Goal: Transaction & Acquisition: Purchase product/service

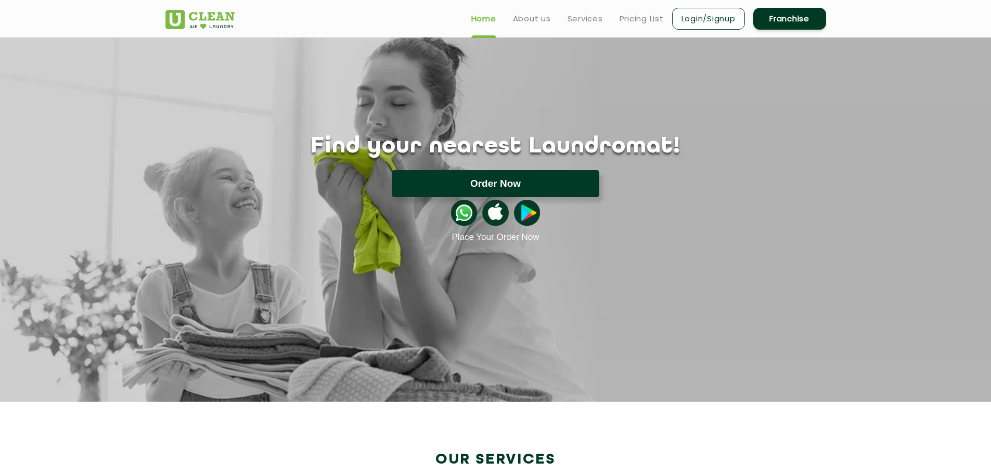
click at [490, 177] on button "Order Now" at bounding box center [496, 183] width 208 height 27
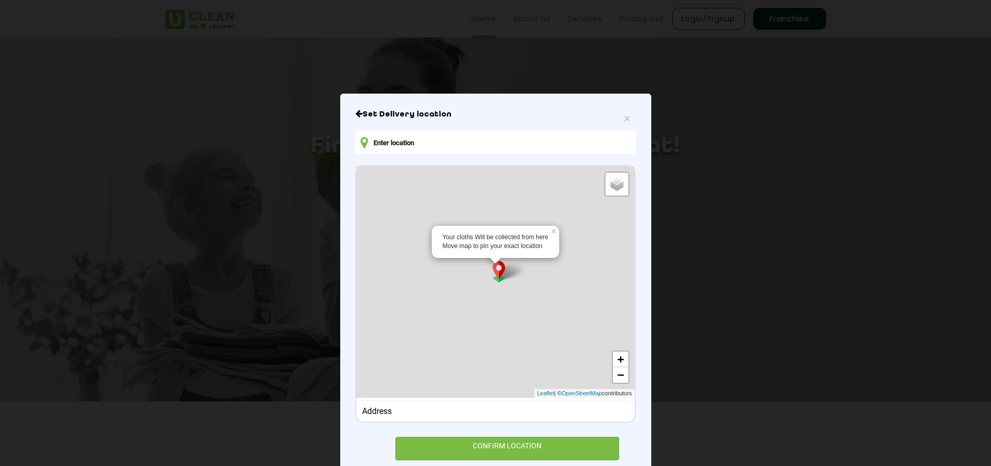
click at [406, 144] on input "text" at bounding box center [495, 142] width 280 height 23
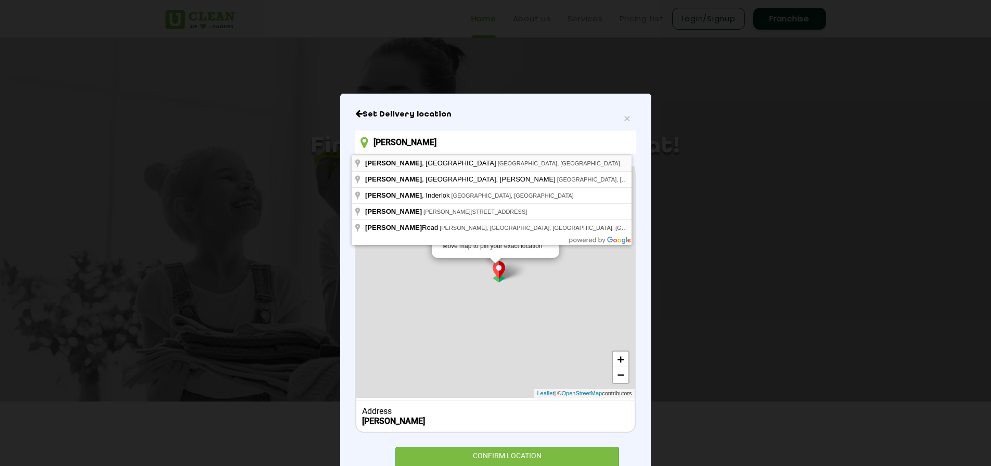
type input "[PERSON_NAME], [GEOGRAPHIC_DATA], [GEOGRAPHIC_DATA], [GEOGRAPHIC_DATA]"
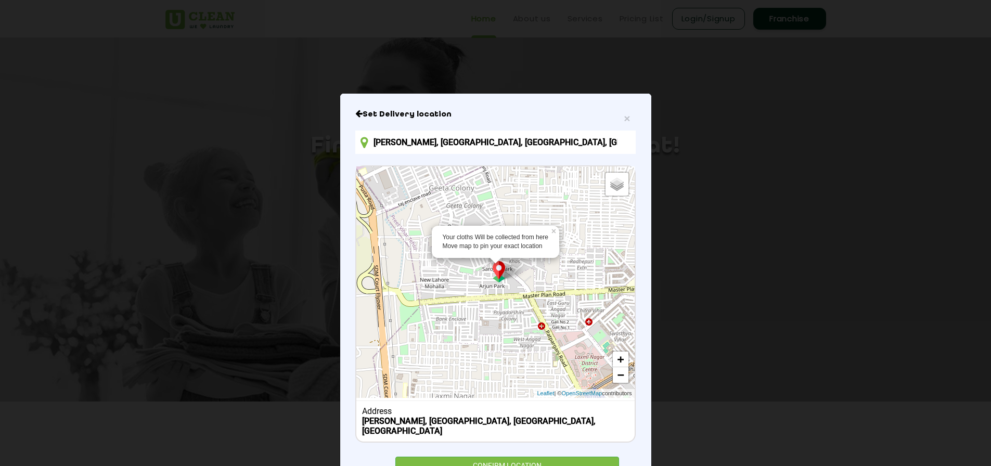
click at [496, 272] on img at bounding box center [499, 271] width 20 height 21
click at [515, 457] on div "CONFIRM LOCATION" at bounding box center [507, 468] width 224 height 23
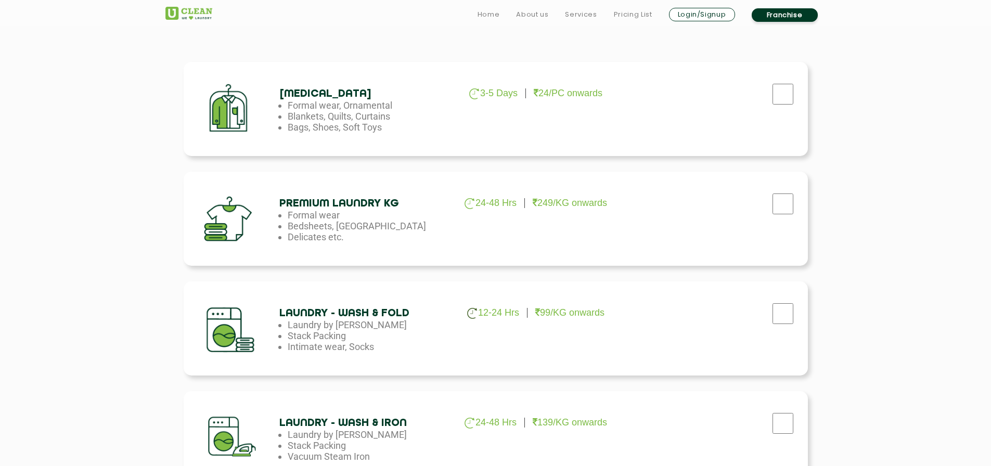
scroll to position [416, 0]
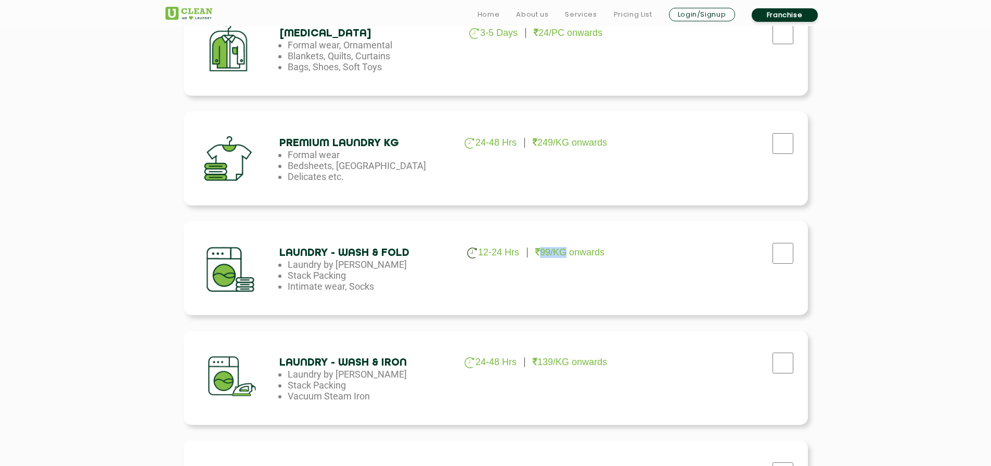
drag, startPoint x: 542, startPoint y: 251, endPoint x: 564, endPoint y: 251, distance: 22.4
click at [564, 251] on p "99/KG onwards" at bounding box center [569, 252] width 69 height 11
click at [584, 256] on p "99/KG onwards" at bounding box center [569, 252] width 69 height 11
drag, startPoint x: 366, startPoint y: 363, endPoint x: 415, endPoint y: 363, distance: 48.9
click at [415, 363] on h4 "Laundry - Wash & Iron" at bounding box center [363, 363] width 169 height 12
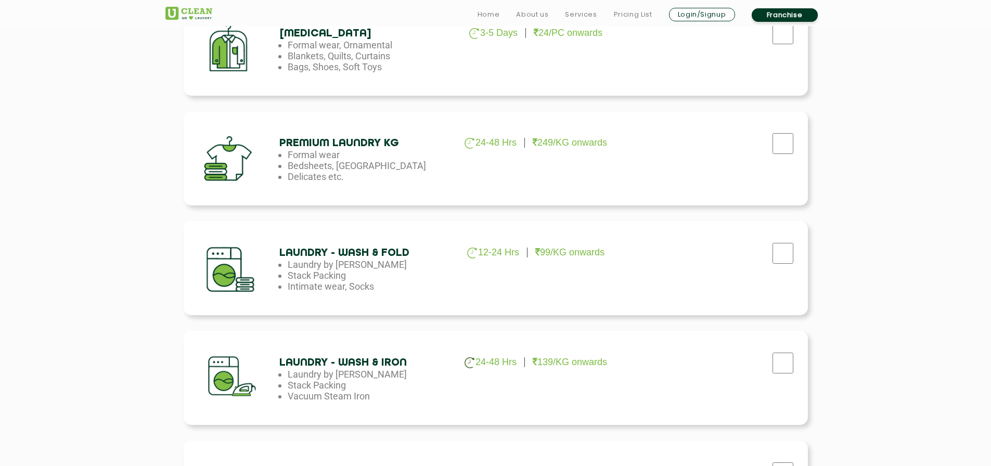
click at [414, 389] on li "Stack Packing" at bounding box center [372, 385] width 169 height 11
drag, startPoint x: 538, startPoint y: 361, endPoint x: 562, endPoint y: 361, distance: 23.9
click at [562, 361] on p "139/KG onwards" at bounding box center [570, 362] width 74 height 11
click at [589, 369] on div "Laundry - Wash & Iron 24-48 Hrs 139/KG onwards Laundry by Kilo Stack Packing Va…" at bounding box center [496, 378] width 624 height 94
drag, startPoint x: 541, startPoint y: 364, endPoint x: 557, endPoint y: 363, distance: 15.6
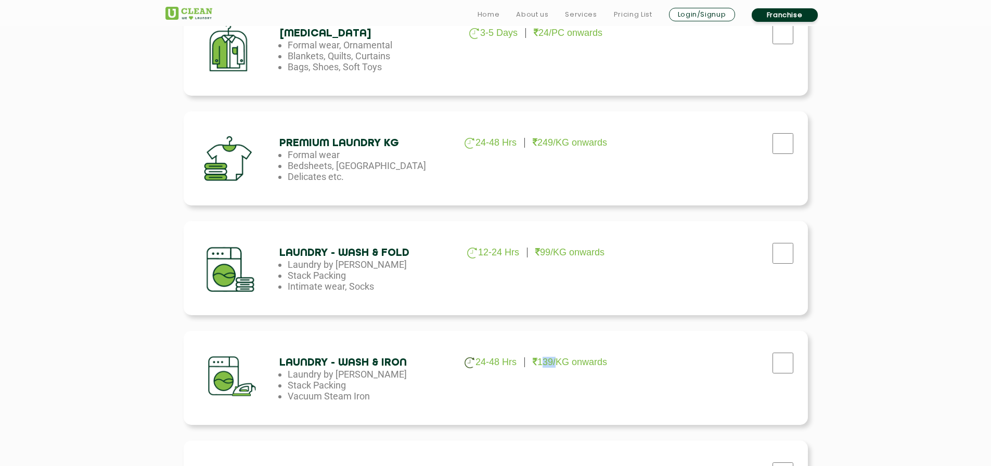
click at [557, 363] on p "139/KG onwards" at bounding box center [570, 362] width 74 height 11
drag, startPoint x: 554, startPoint y: 383, endPoint x: 562, endPoint y: 301, distance: 82.6
click at [557, 380] on div "Laundry - Wash & Iron 24-48 Hrs 139/KG onwards Laundry by Kilo Stack Packing Va…" at bounding box center [496, 378] width 624 height 94
drag, startPoint x: 542, startPoint y: 253, endPoint x: 556, endPoint y: 292, distance: 40.8
click at [555, 254] on p "99/KG onwards" at bounding box center [569, 252] width 69 height 11
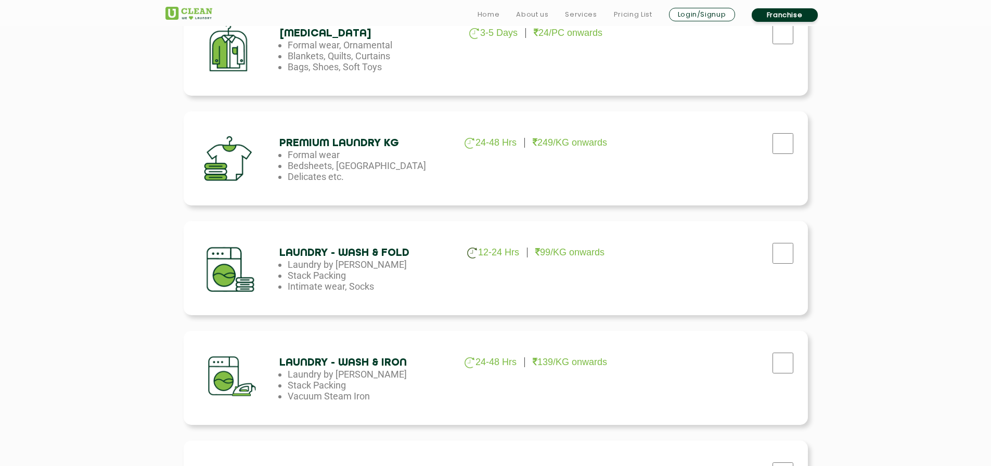
click at [496, 281] on div "Laundry - Wash & Fold 12-24 Hrs 99/KG onwards Laundry by Kilo Stack Packing Int…" at bounding box center [496, 268] width 624 height 94
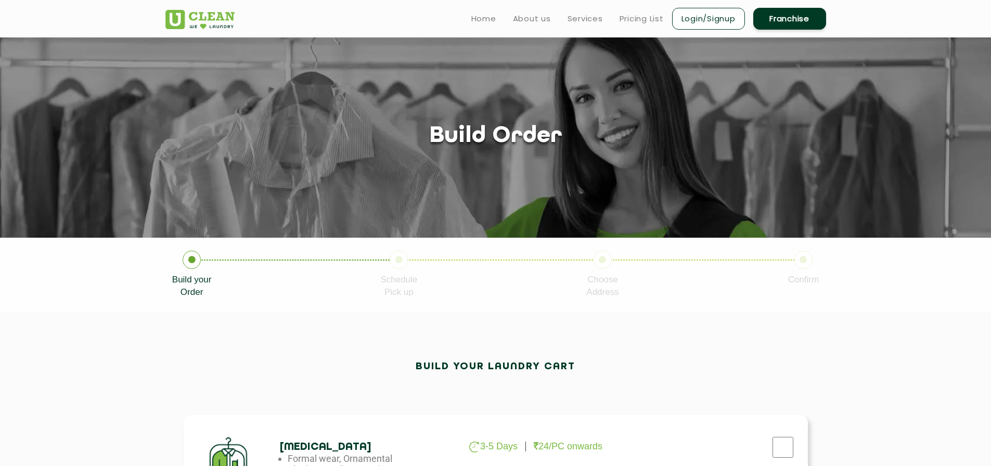
scroll to position [0, 0]
